Goal: Task Accomplishment & Management: Manage account settings

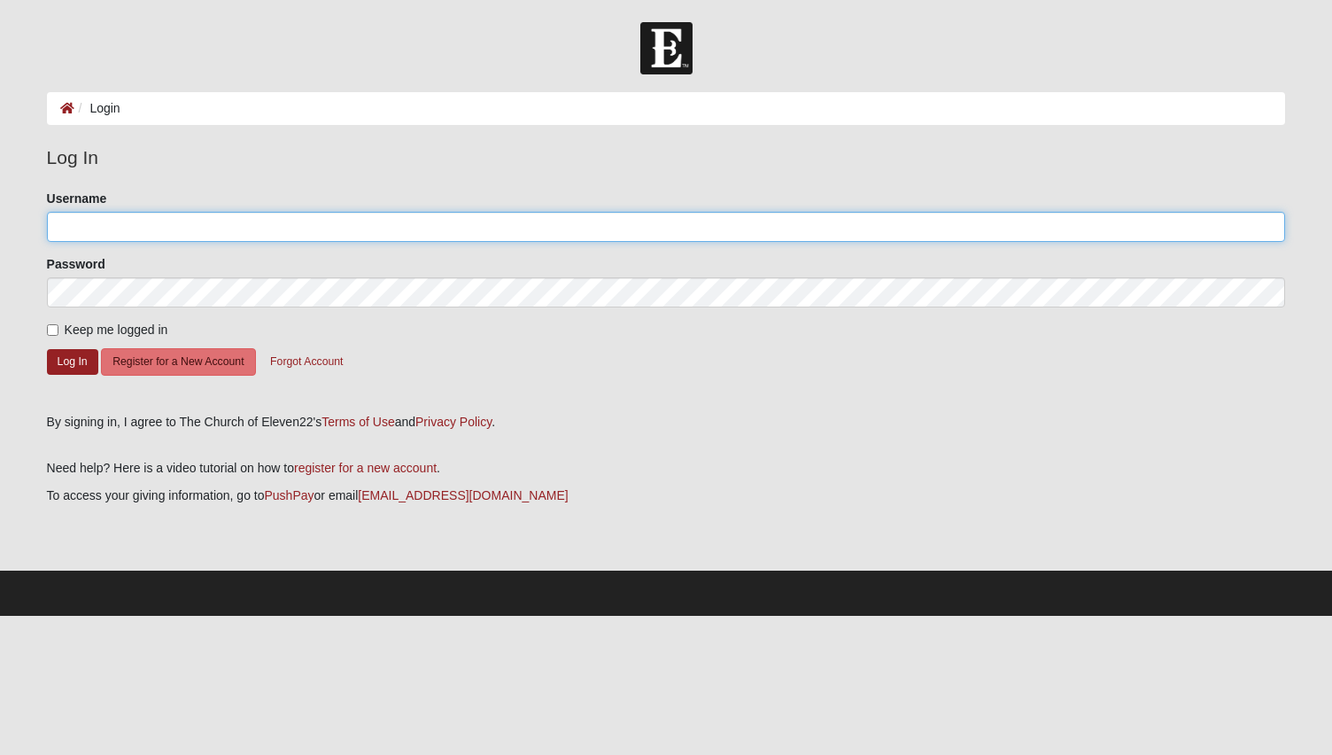
type input "lynnmsims"
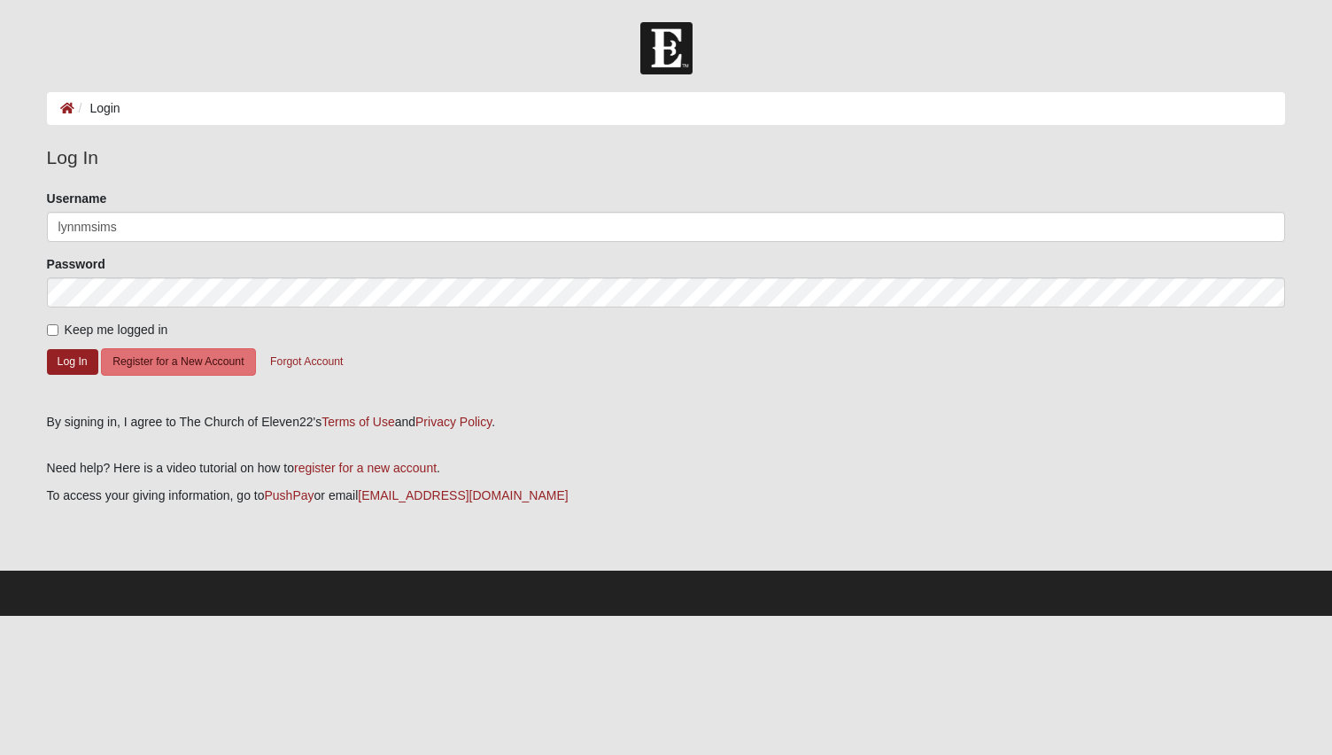
click at [50, 322] on label "Keep me logged in" at bounding box center [107, 330] width 121 height 19
click at [50, 324] on input "Keep me logged in" at bounding box center [53, 330] width 12 height 12
checkbox input "true"
click at [62, 353] on button "Log In" at bounding box center [72, 362] width 51 height 26
